Goal: Information Seeking & Learning: Learn about a topic

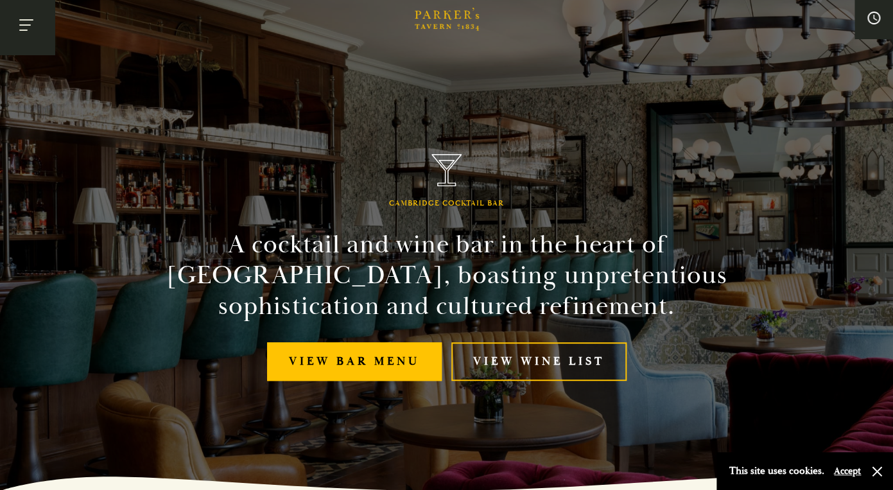
click at [33, 13] on button "Toggle navigation" at bounding box center [27, 27] width 55 height 55
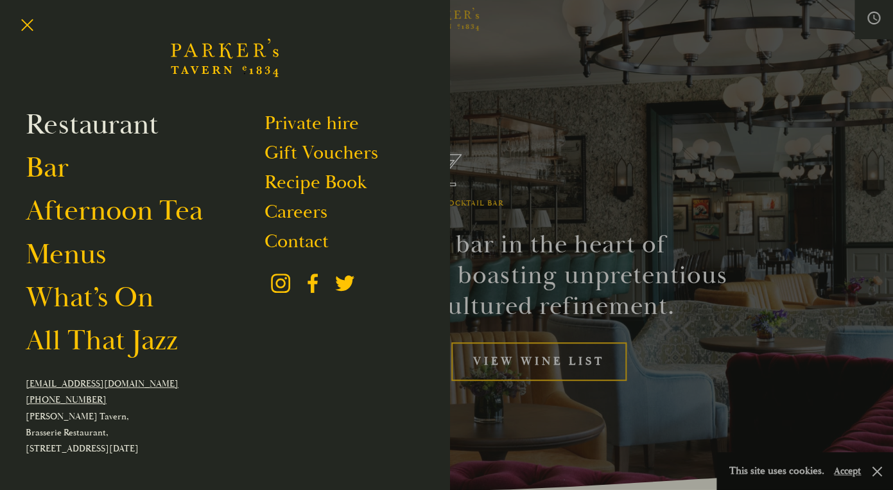
click at [113, 131] on link "Restaurant" at bounding box center [92, 125] width 133 height 36
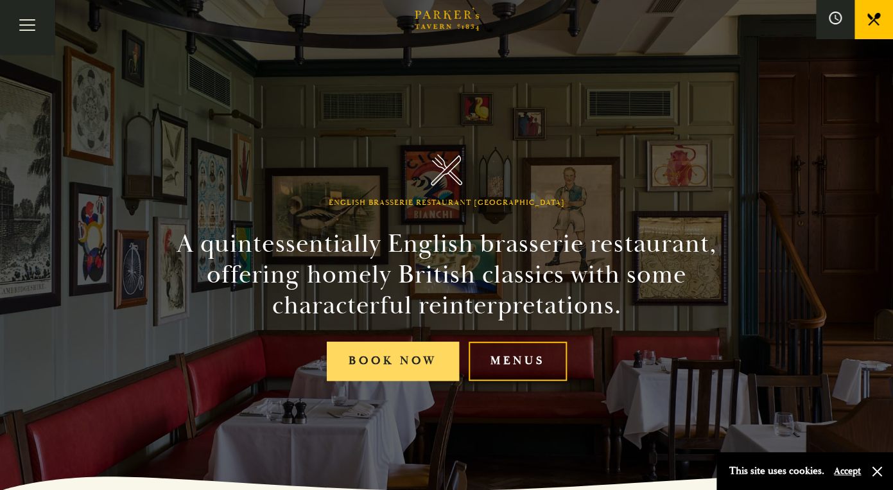
click at [398, 368] on link "Book Now" at bounding box center [393, 361] width 132 height 39
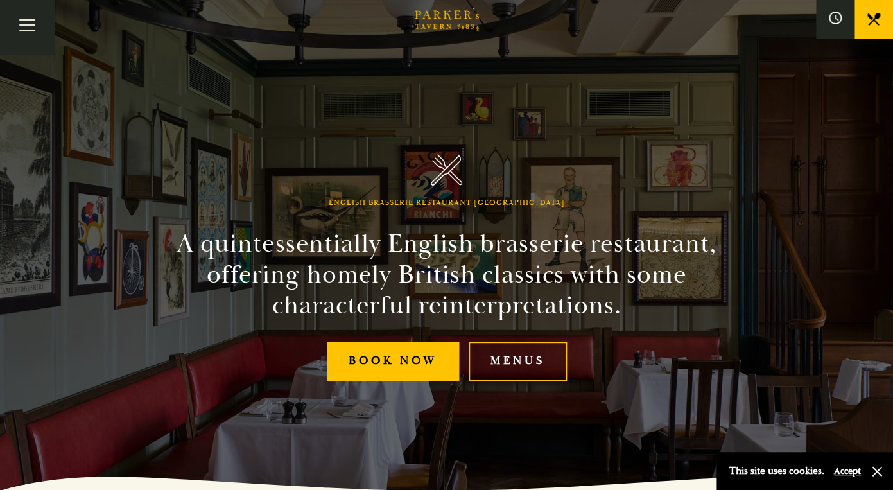
scroll to position [203, 0]
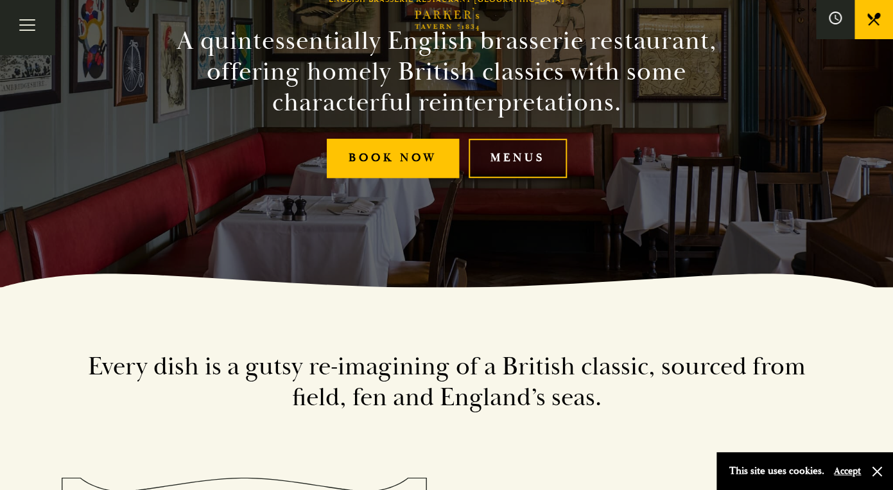
click at [510, 167] on link "Menus" at bounding box center [518, 158] width 98 height 39
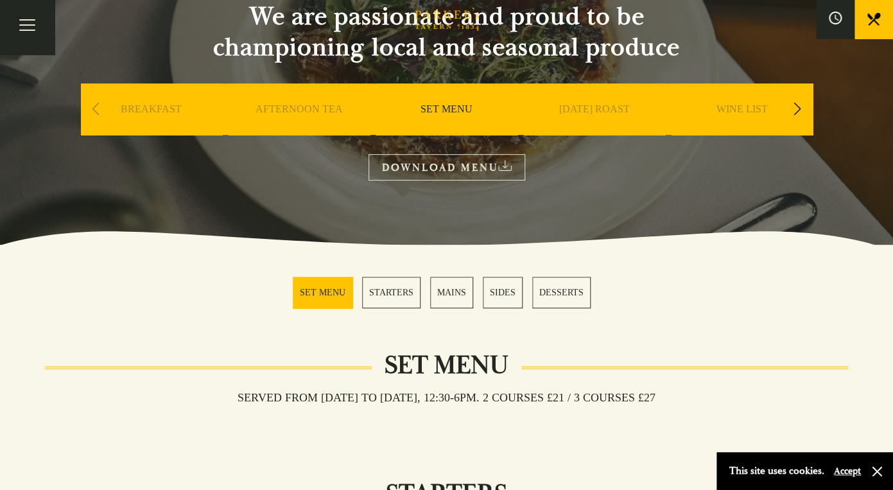
click at [452, 294] on link "MAINS" at bounding box center [451, 292] width 43 height 31
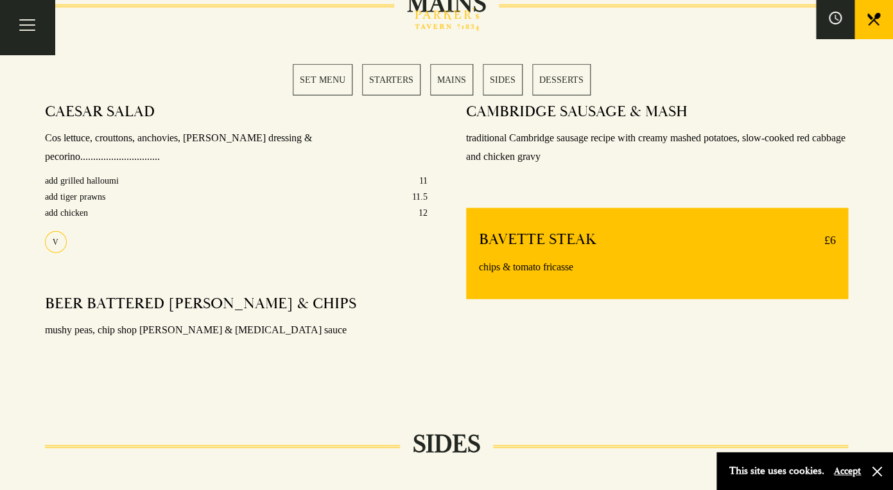
scroll to position [1017, 0]
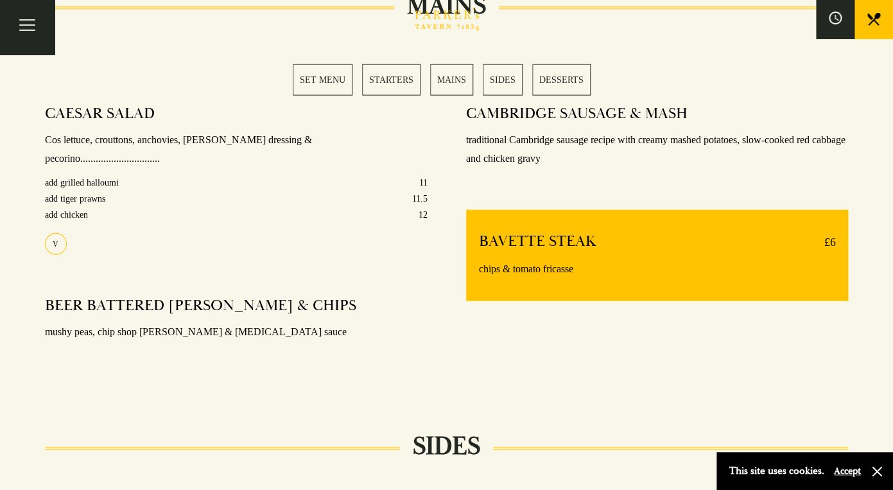
click at [447, 84] on link "MAINS" at bounding box center [451, 79] width 43 height 31
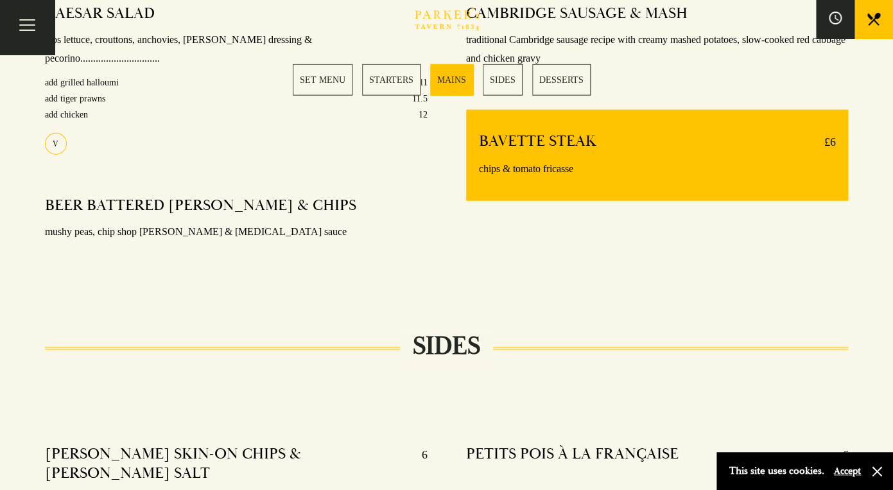
scroll to position [1114, 0]
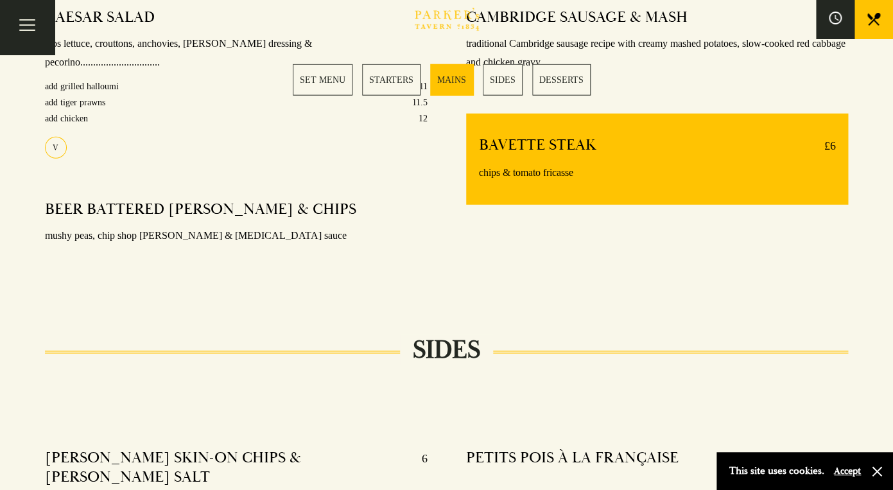
click at [318, 81] on link "SET MENU" at bounding box center [323, 79] width 60 height 31
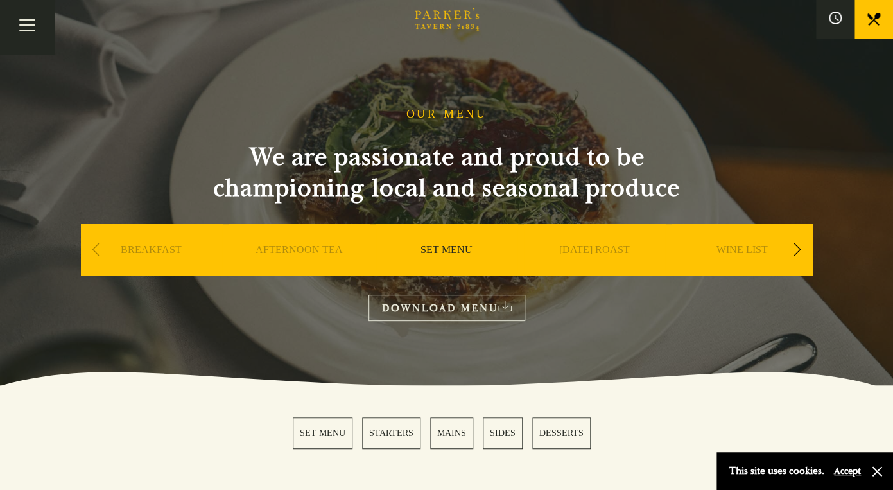
click at [438, 316] on link "DOWNLOAD MENU" at bounding box center [446, 308] width 157 height 26
click at [436, 24] on icon "Brasserie Restaurant Cambridge | Parker's Tavern Cambridge Parker's Tavern is a…" at bounding box center [447, 19] width 64 height 23
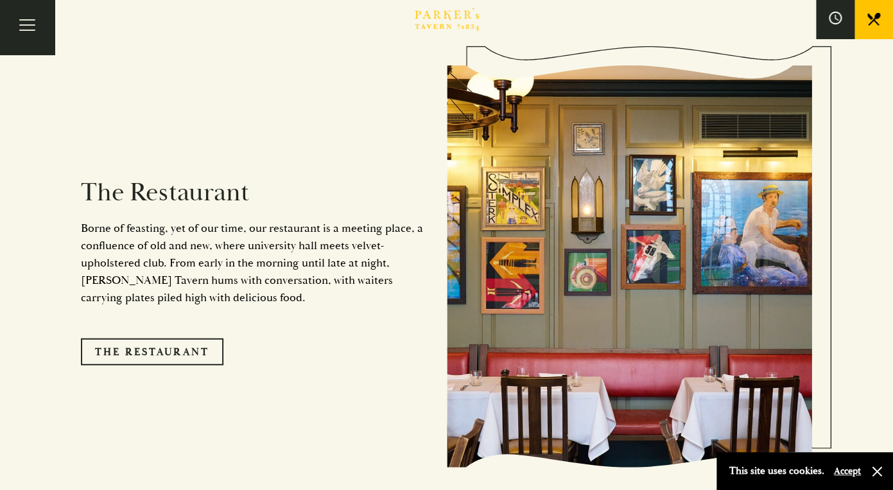
scroll to position [1040, 0]
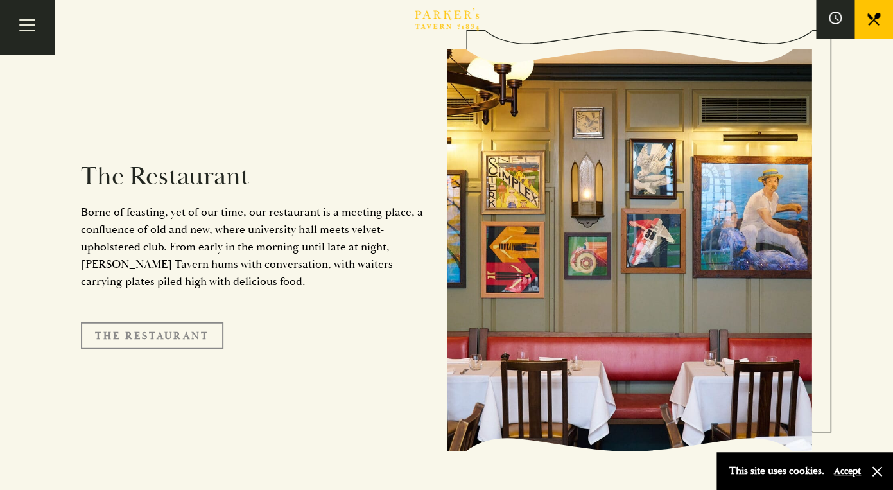
click at [187, 322] on link "The Restaurant" at bounding box center [152, 335] width 143 height 27
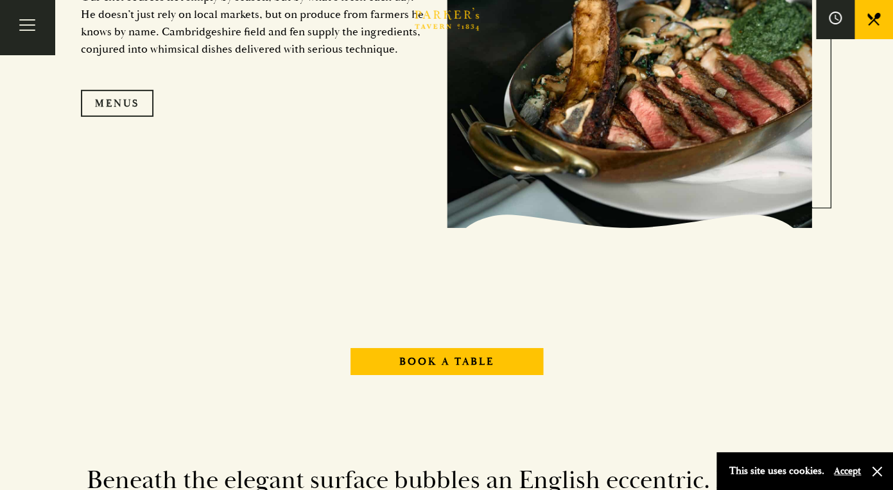
scroll to position [1394, 0]
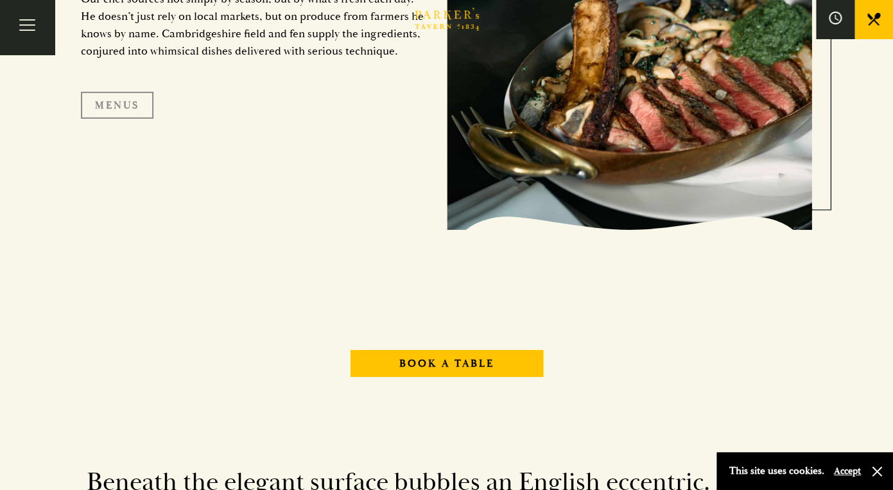
click at [100, 96] on link "Menus" at bounding box center [117, 105] width 73 height 27
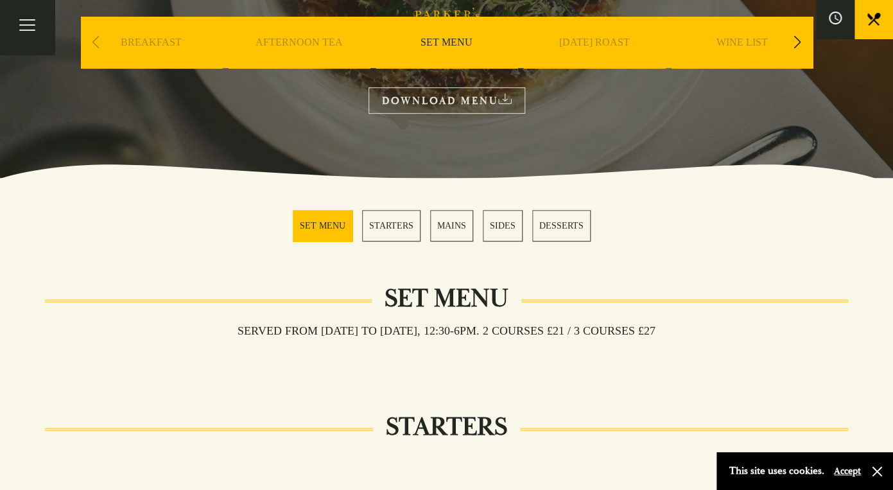
scroll to position [208, 0]
